Goal: Task Accomplishment & Management: Use online tool/utility

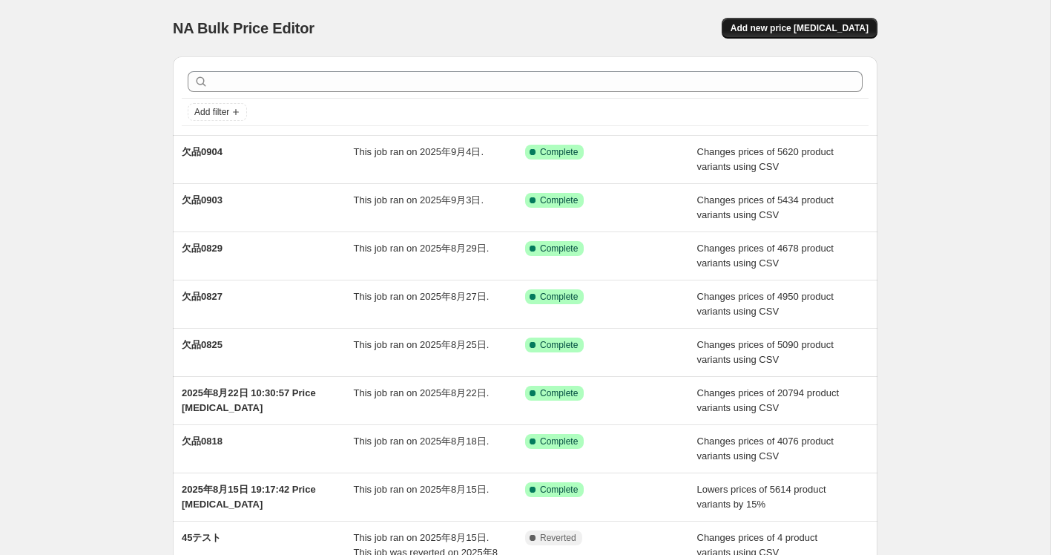
click at [808, 30] on span "Add new price [MEDICAL_DATA]" at bounding box center [800, 28] width 138 height 12
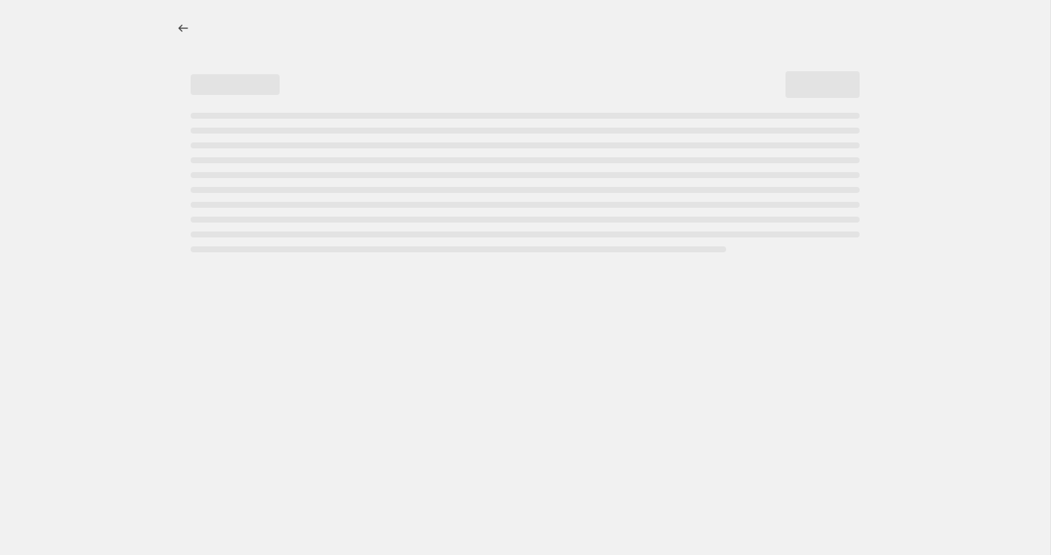
select select "percentage"
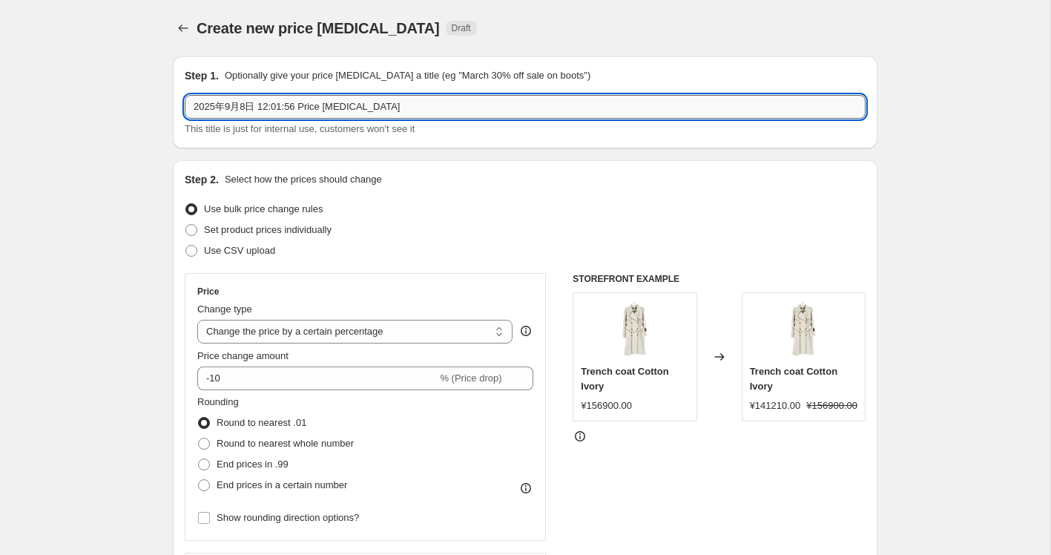
click at [369, 103] on input "2025年9月8日 12:01:56 Price change job" at bounding box center [525, 107] width 681 height 24
type input "け"
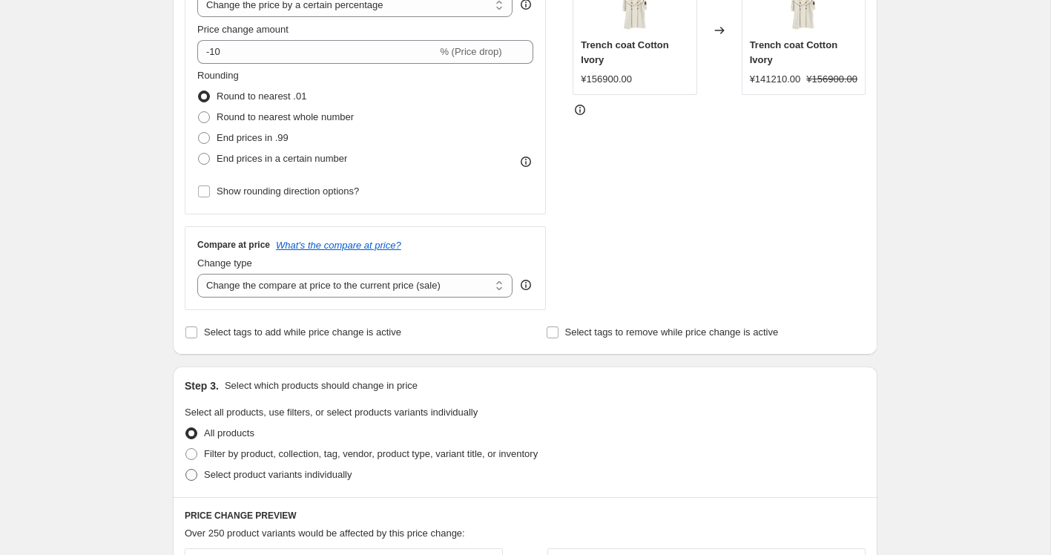
scroll to position [347, 0]
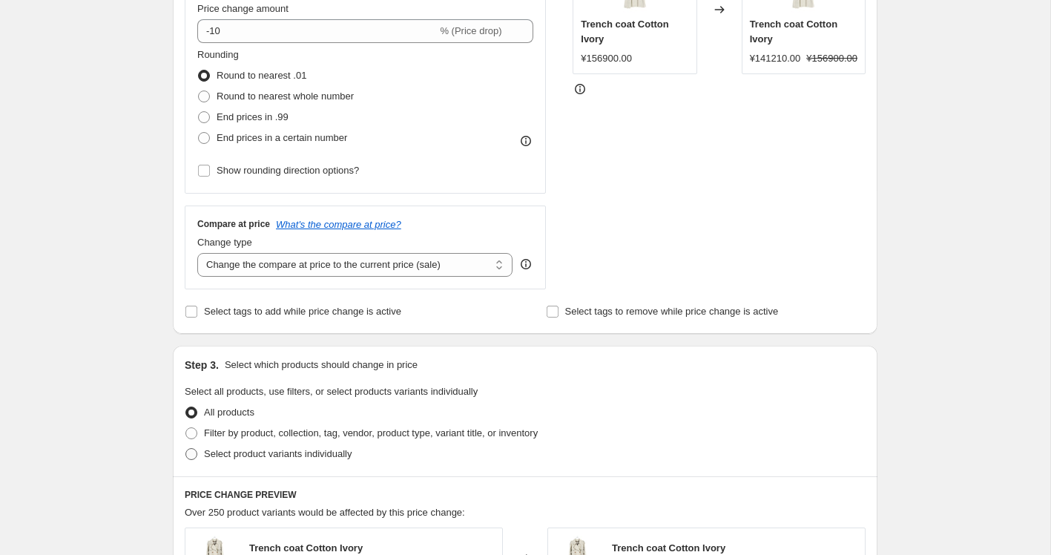
type input "欠品0908"
click at [224, 457] on span "Select product variants individually" at bounding box center [278, 453] width 148 height 11
click at [186, 449] on input "Select product variants individually" at bounding box center [185, 448] width 1 height 1
radio input "true"
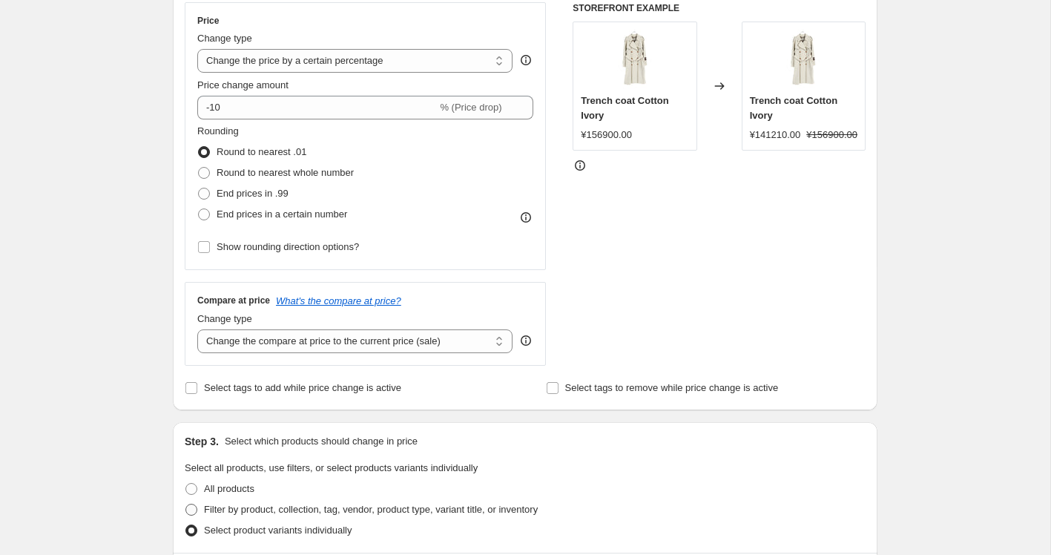
scroll to position [265, 0]
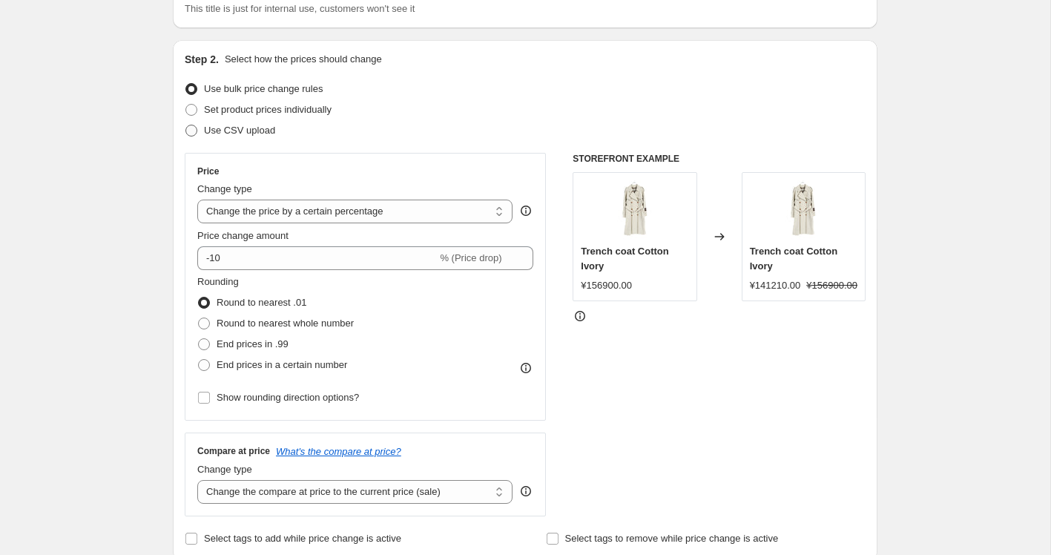
click at [201, 133] on label "Use CSV upload" at bounding box center [230, 130] width 90 height 21
click at [186, 125] on input "Use CSV upload" at bounding box center [185, 125] width 1 height 1
radio input "true"
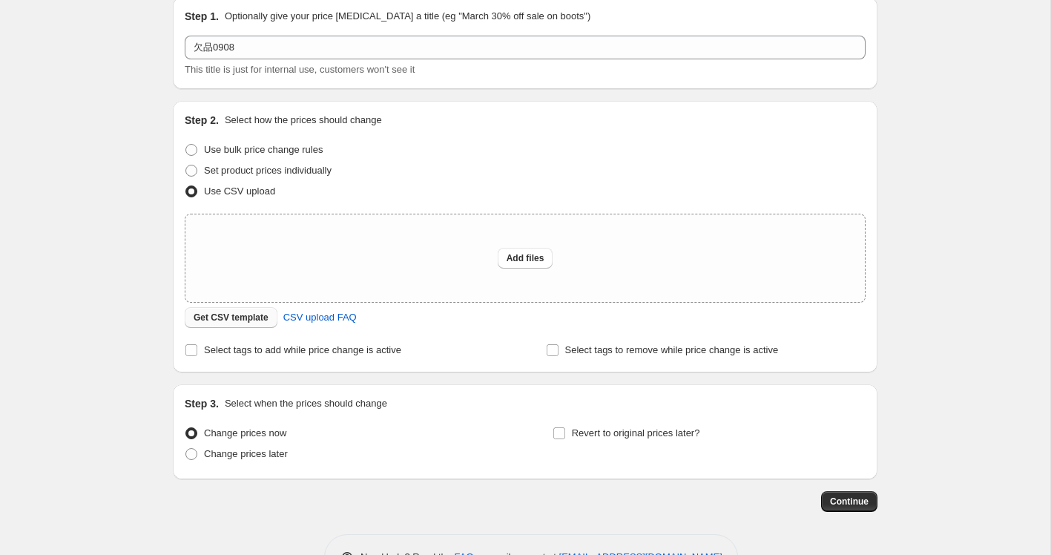
scroll to position [59, 0]
click at [231, 318] on span "Get CSV template" at bounding box center [231, 318] width 75 height 12
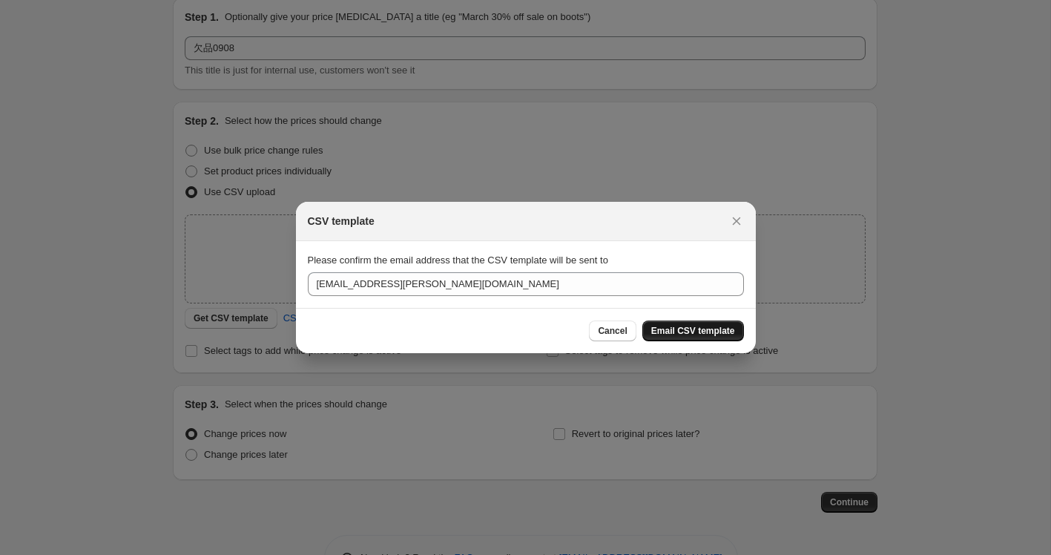
click at [686, 333] on span "Email CSV template" at bounding box center [693, 331] width 84 height 12
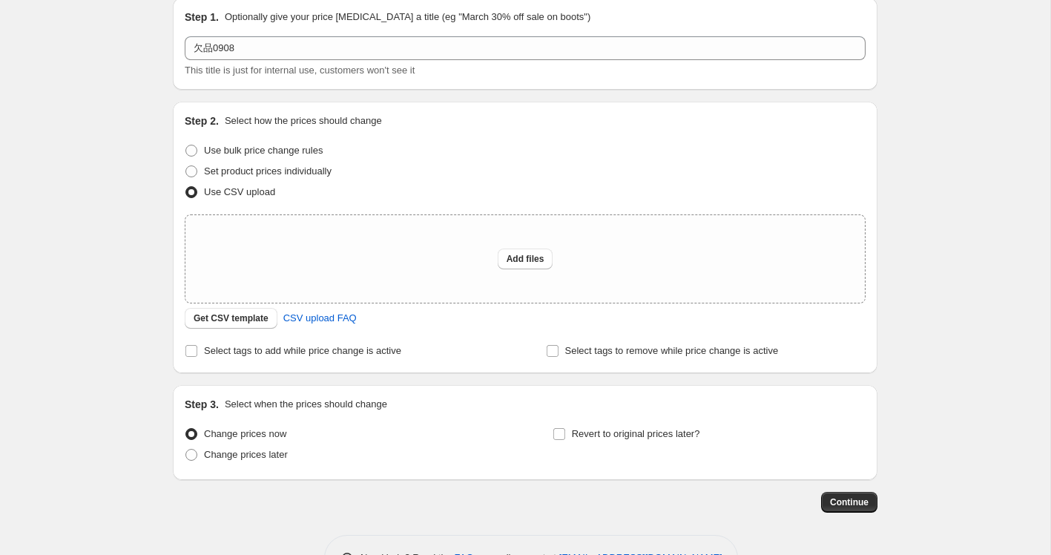
click at [964, 346] on div "Create new price change job. This page is ready Create new price change job Dra…" at bounding box center [525, 272] width 1050 height 662
click at [130, 80] on div "Create new price change job. This page is ready Create new price change job Dra…" at bounding box center [525, 272] width 1050 height 662
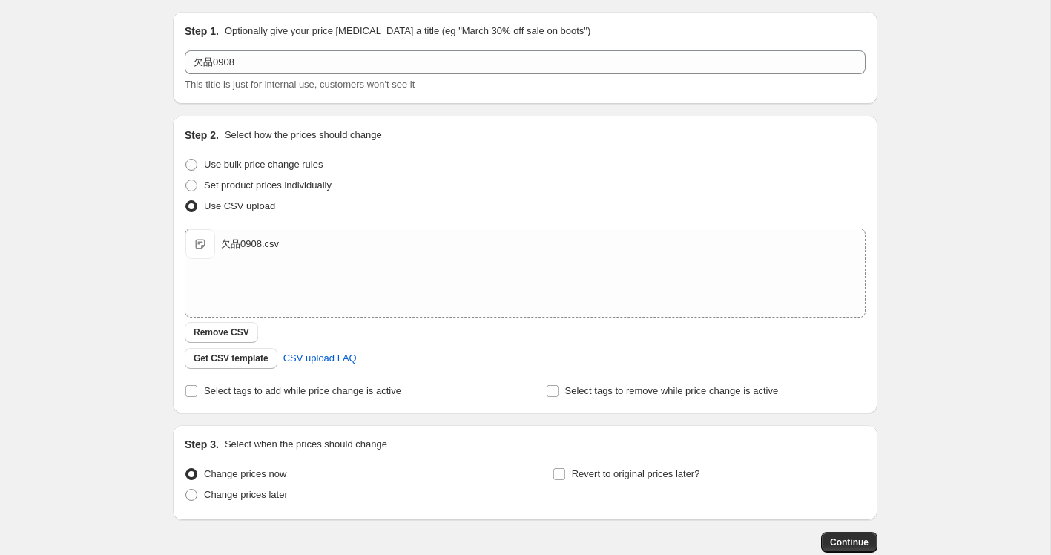
scroll to position [53, 0]
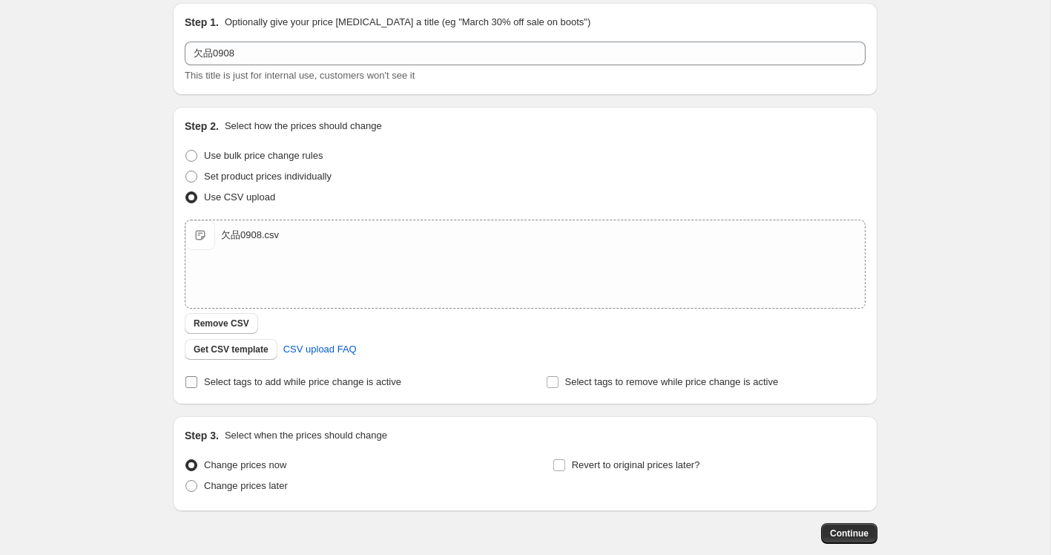
click at [190, 384] on input "Select tags to add while price change is active" at bounding box center [191, 382] width 12 height 12
checkbox input "true"
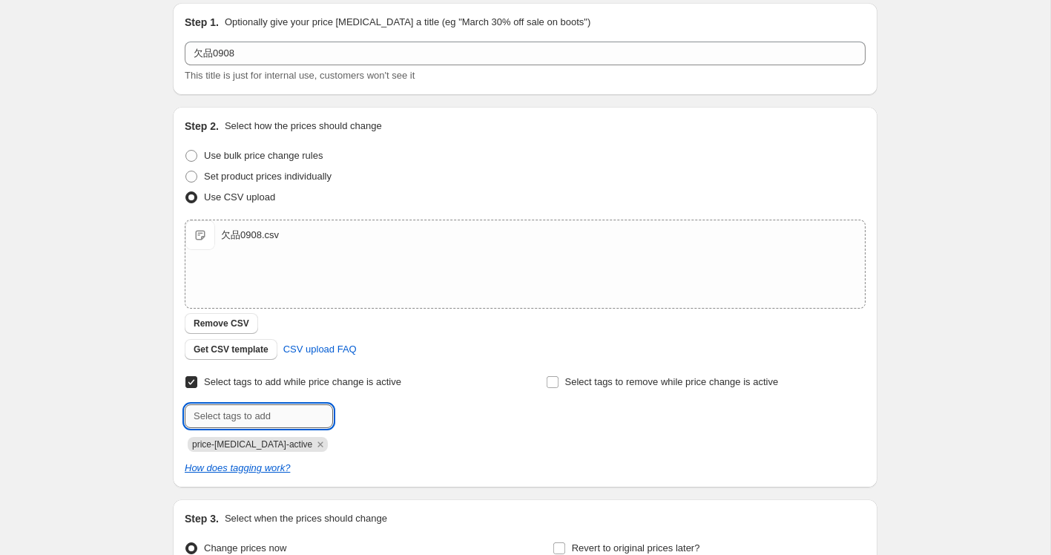
click at [257, 421] on input "text" at bounding box center [259, 416] width 148 height 24
type input "k"
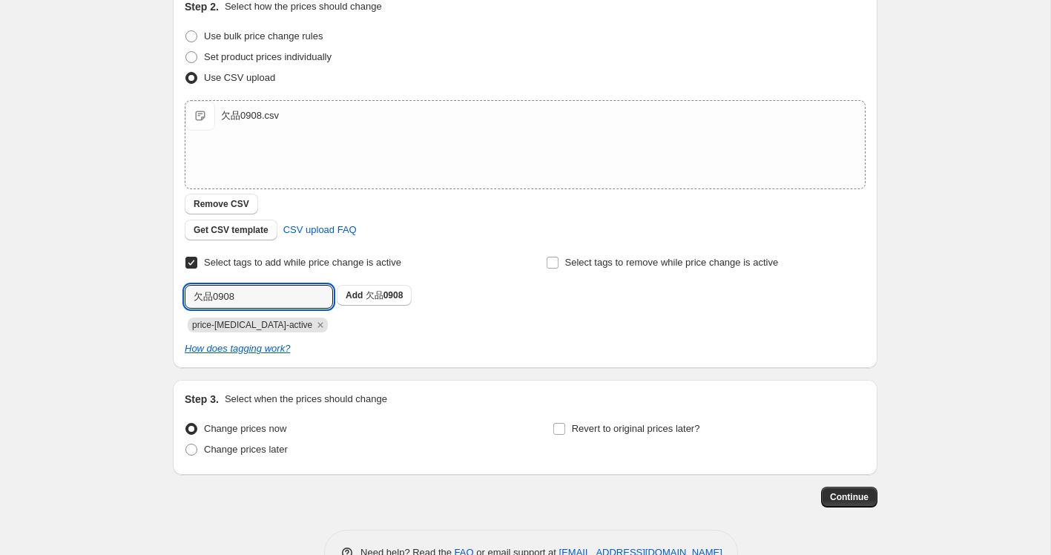
scroll to position [174, 0]
type input "欠品0908"
click at [380, 296] on span "欠品0908" at bounding box center [385, 294] width 38 height 10
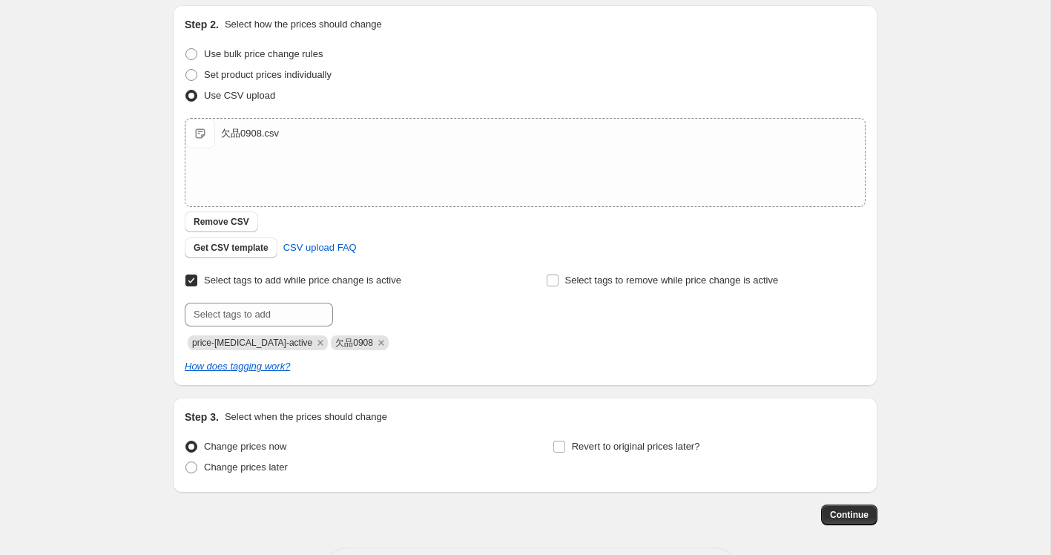
scroll to position [193, 0]
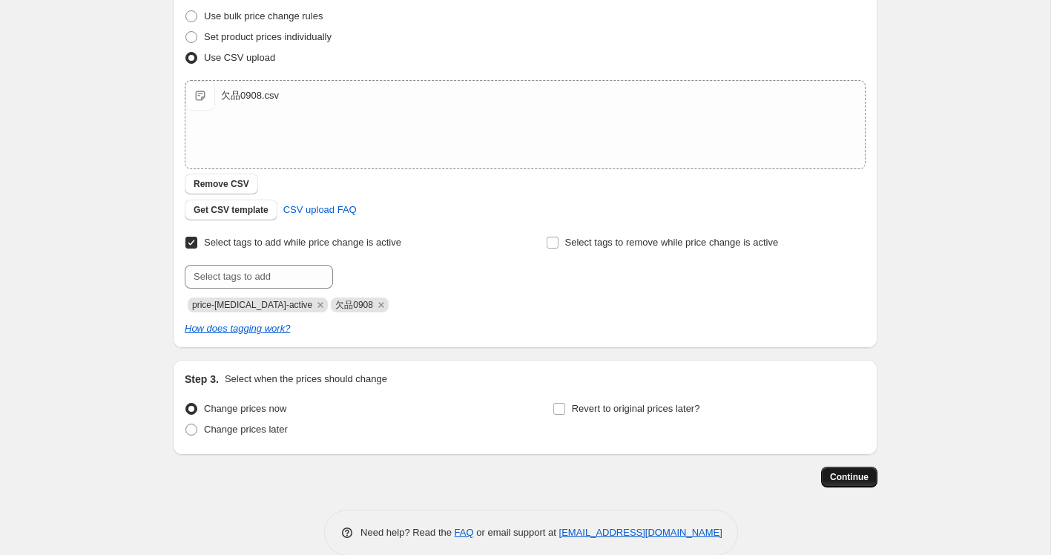
click at [853, 477] on span "Continue" at bounding box center [849, 477] width 39 height 12
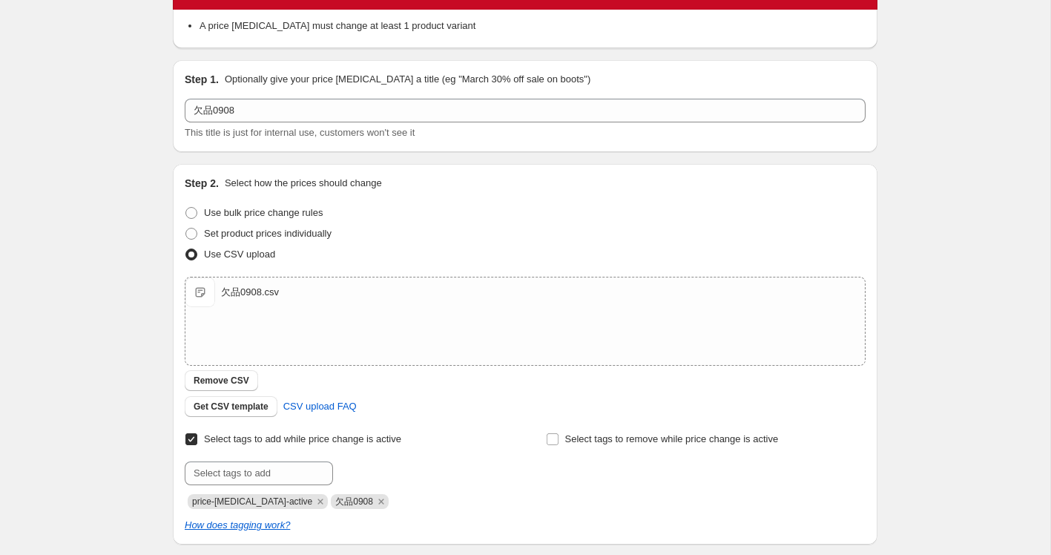
scroll to position [93, 0]
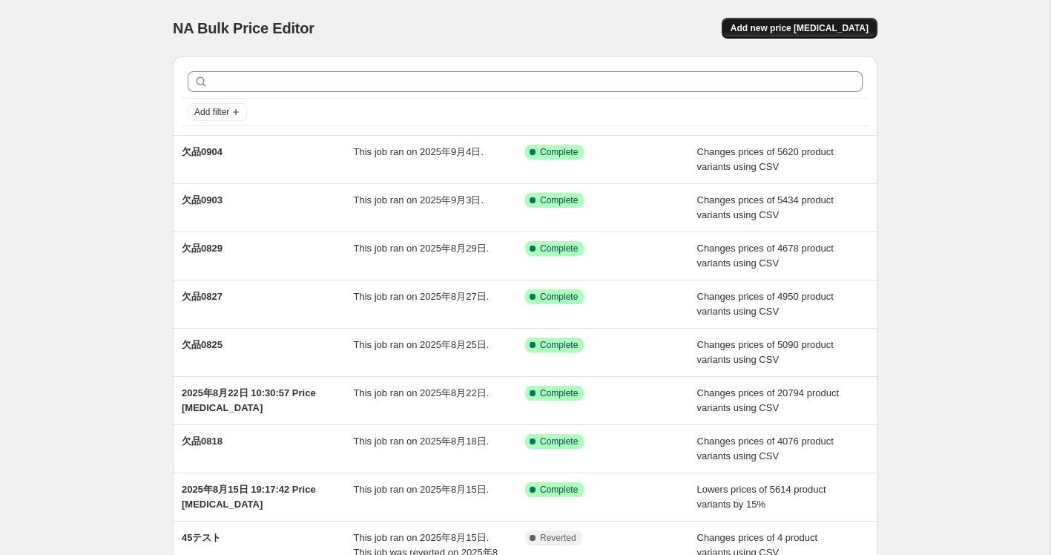
click at [787, 33] on span "Add new price change job" at bounding box center [800, 28] width 138 height 12
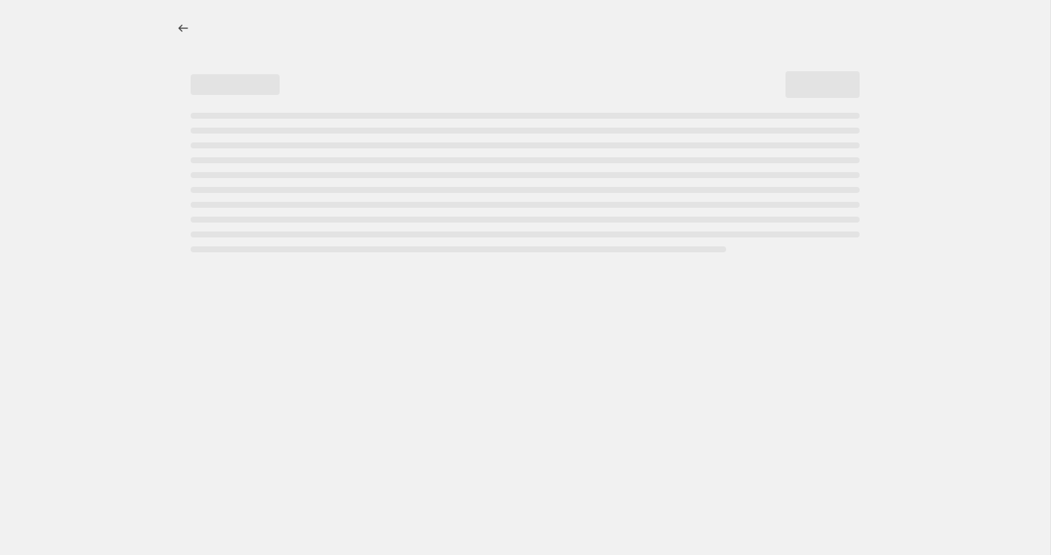
select select "percentage"
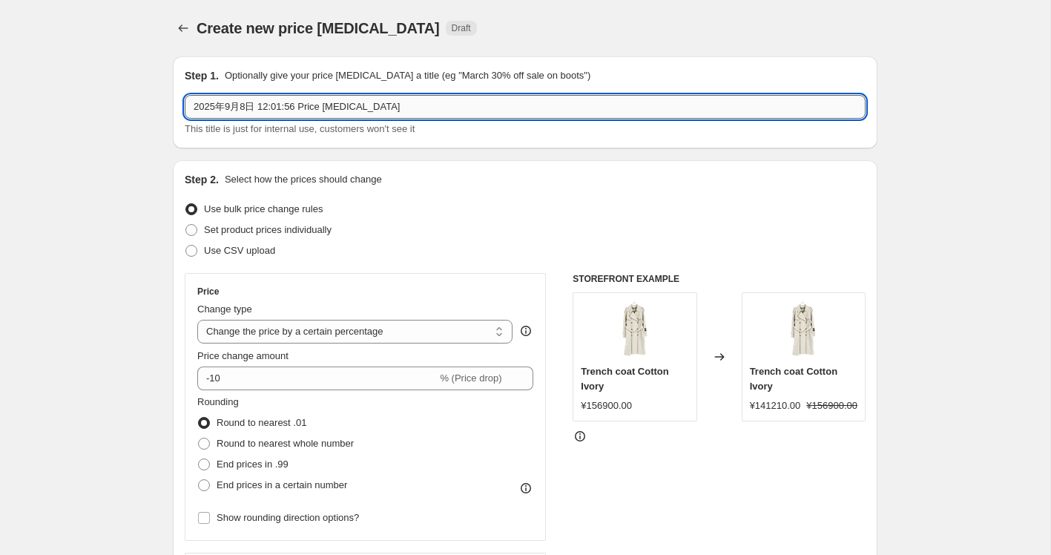
click at [343, 116] on input "2025年9月8日 12:01:56 Price change job" at bounding box center [525, 107] width 681 height 24
type input "k"
type input "欠品0908"
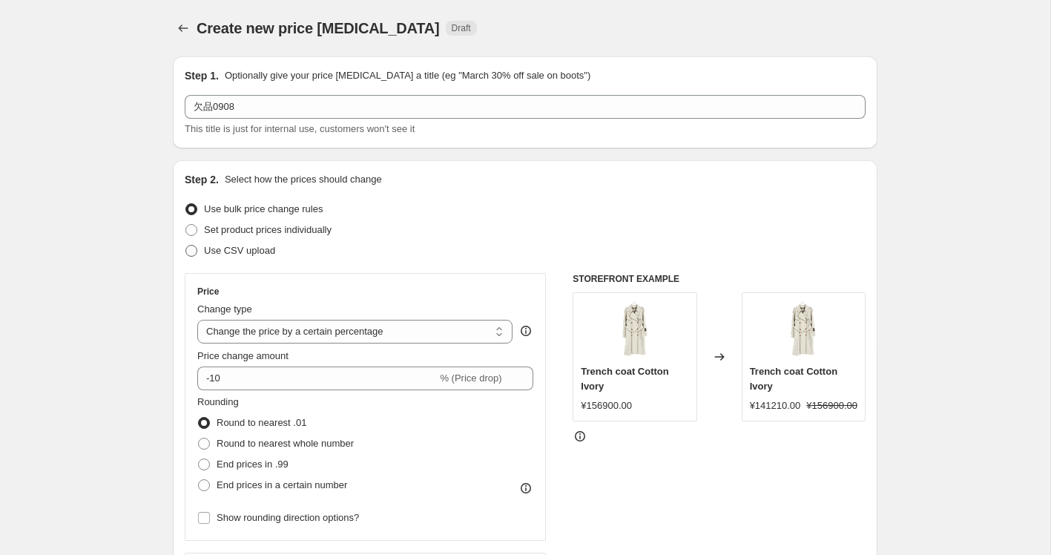
click at [226, 251] on span "Use CSV upload" at bounding box center [239, 250] width 71 height 11
click at [186, 246] on input "Use CSV upload" at bounding box center [185, 245] width 1 height 1
radio input "true"
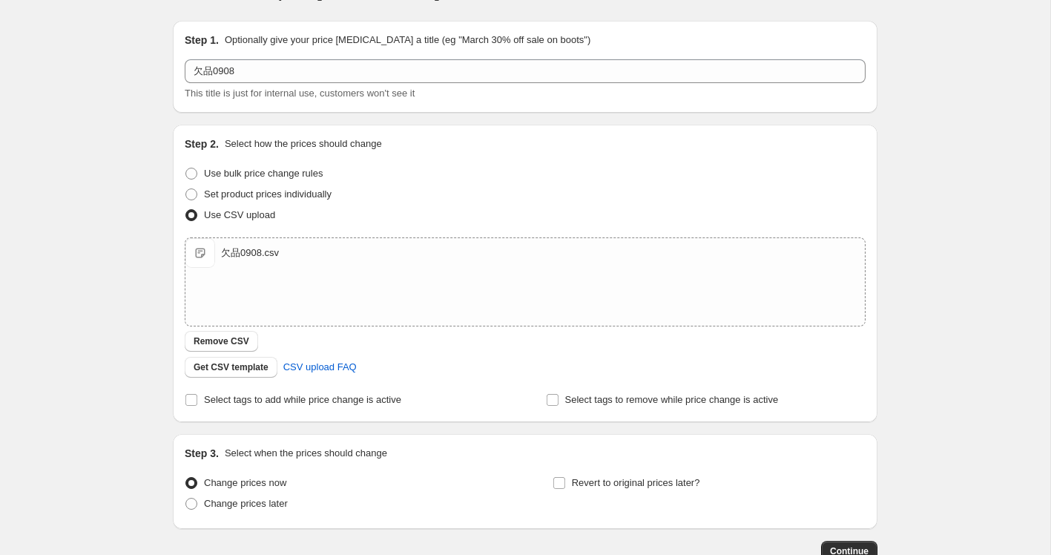
scroll to position [133, 0]
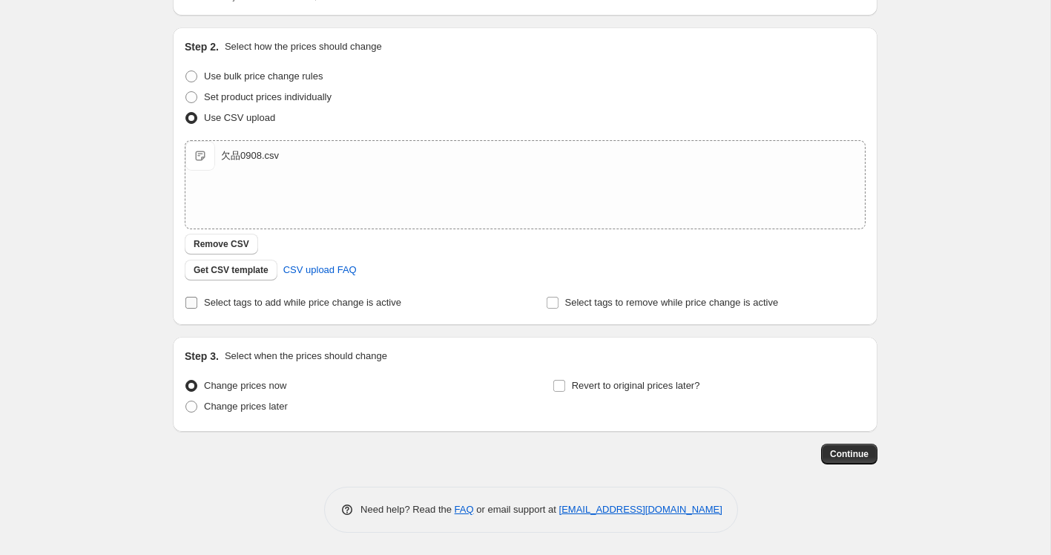
click at [197, 307] on span at bounding box center [191, 302] width 13 height 13
click at [197, 307] on input "Select tags to add while price change is active" at bounding box center [191, 303] width 12 height 12
checkbox input "true"
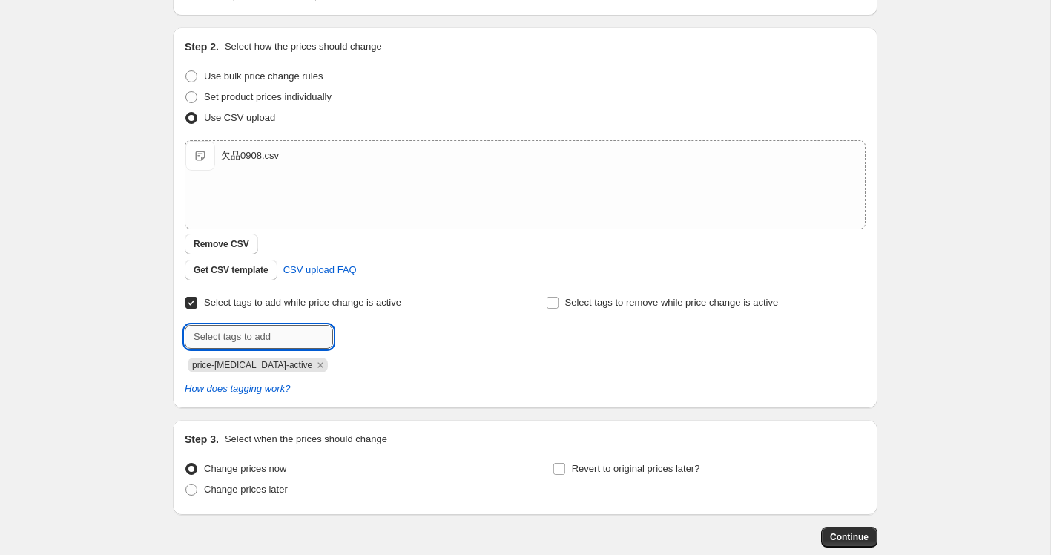
click at [254, 337] on input "text" at bounding box center [259, 337] width 148 height 24
type input "欠品0908"
click at [119, 386] on div "Create new price change job. This page is ready Create new price change job Dra…" at bounding box center [525, 252] width 1050 height 771
click at [377, 335] on span "欠品0908" at bounding box center [385, 335] width 38 height 10
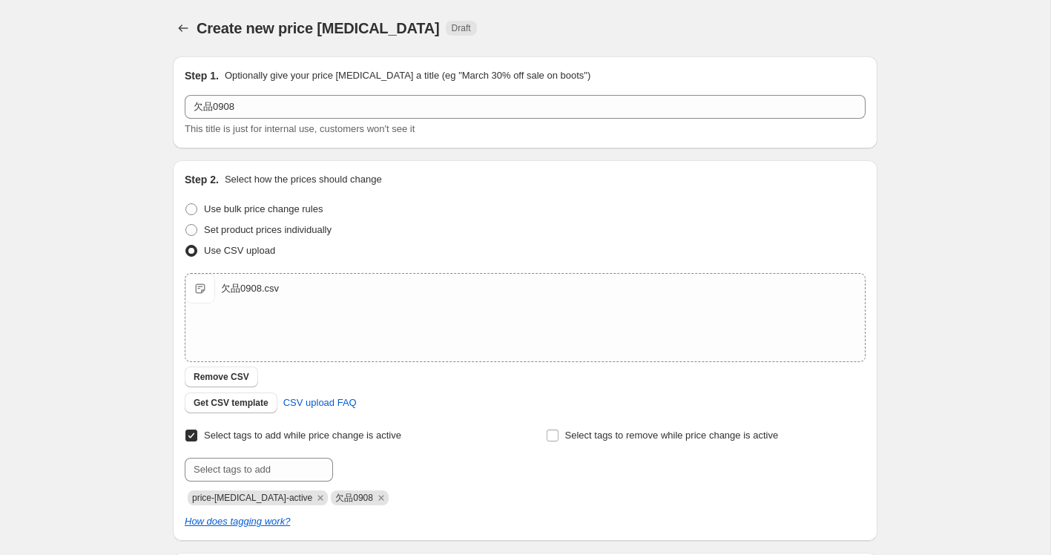
scroll to position [216, 0]
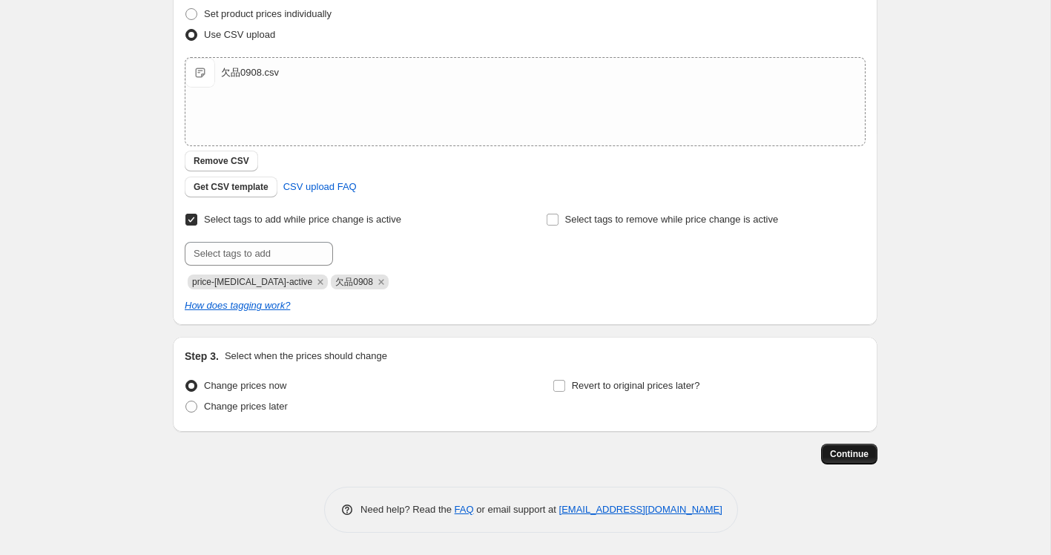
click at [855, 458] on span "Continue" at bounding box center [849, 454] width 39 height 12
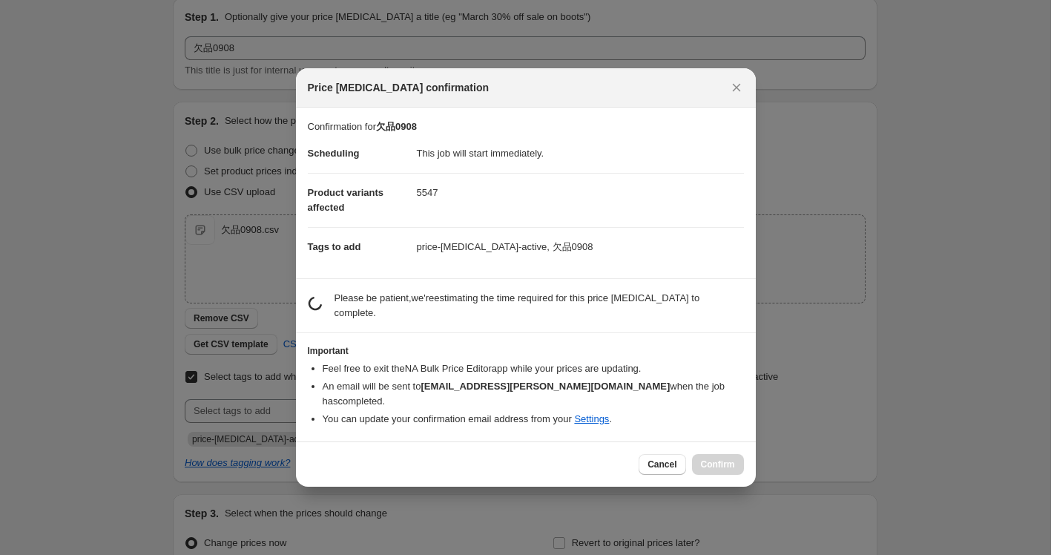
scroll to position [0, 0]
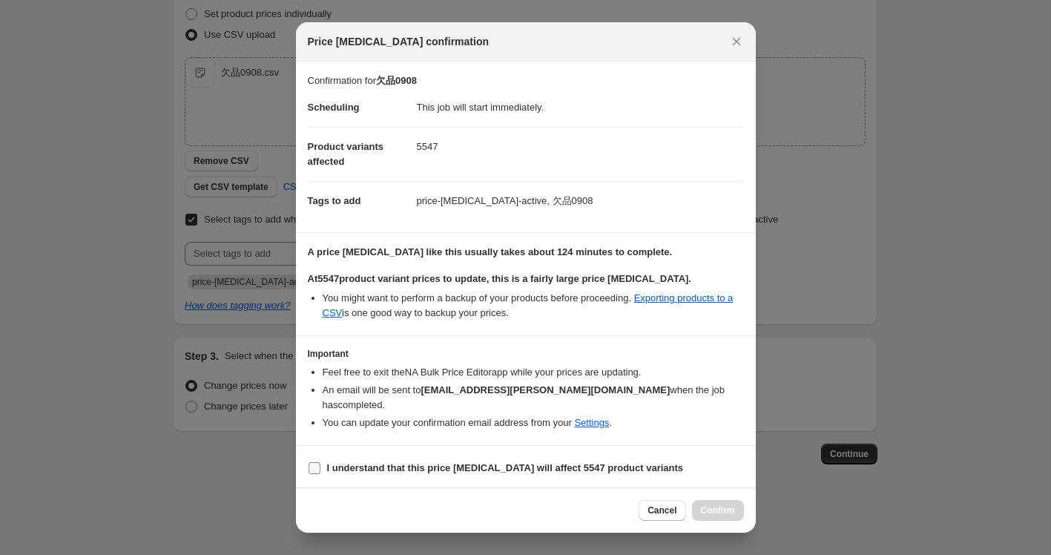
click at [452, 462] on b "I understand that this price change job will affect 5547 product variants" at bounding box center [505, 467] width 357 height 11
click at [320, 462] on input "I understand that this price change job will affect 5547 product variants" at bounding box center [315, 468] width 12 height 12
checkbox input "true"
click at [725, 507] on span "Confirm" at bounding box center [718, 510] width 34 height 12
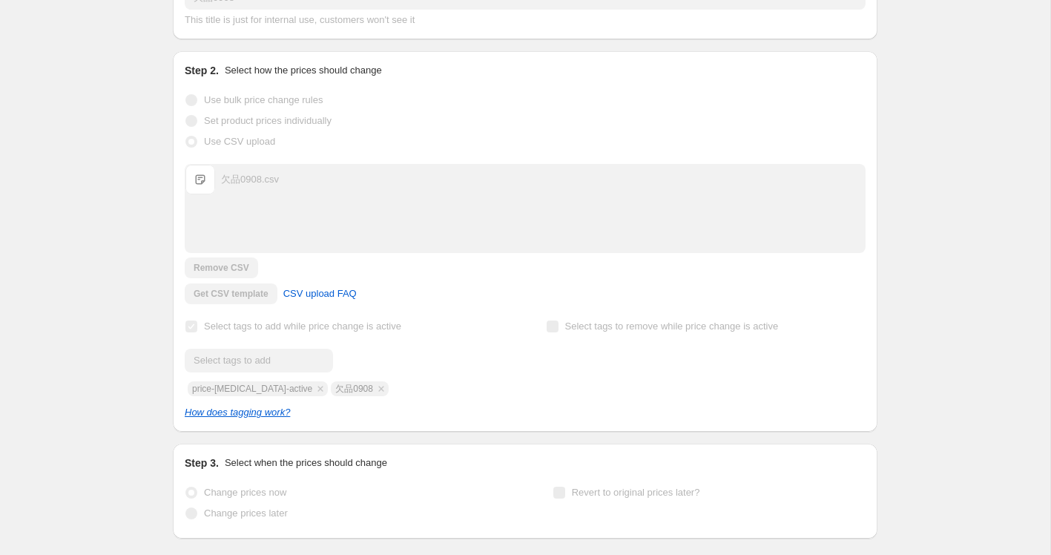
scroll to position [254, 0]
